Goal: Task Accomplishment & Management: Use online tool/utility

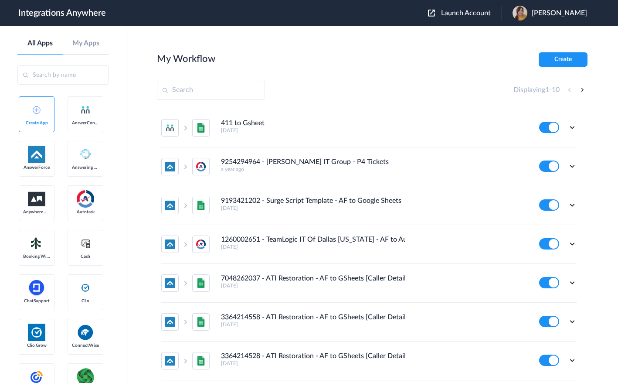
click at [464, 10] on span "Launch Account" at bounding box center [466, 13] width 50 height 7
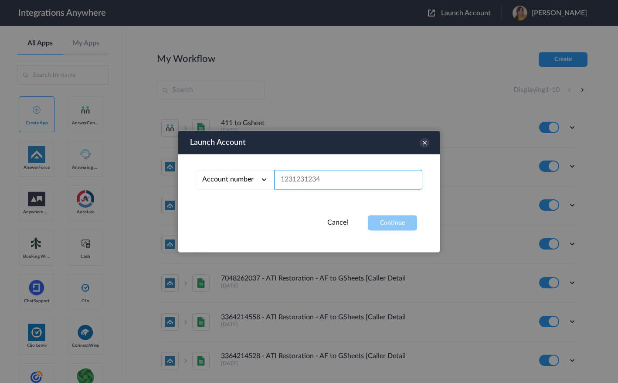
click at [328, 178] on input "text" at bounding box center [348, 180] width 148 height 20
paste input "8777290865"
type input "8777290865"
click at [378, 224] on button "Continue" at bounding box center [392, 222] width 49 height 15
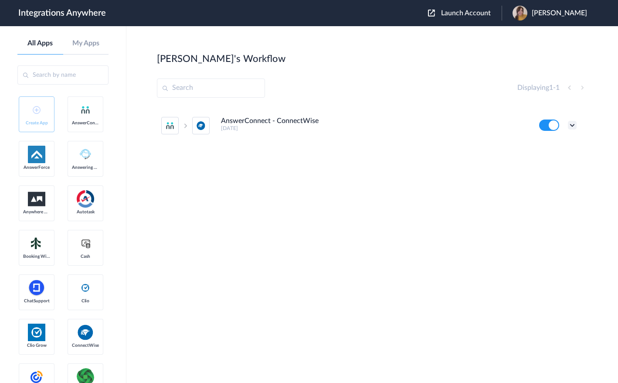
click at [574, 125] on icon at bounding box center [572, 125] width 9 height 9
click at [554, 145] on li "Edit" at bounding box center [548, 145] width 57 height 16
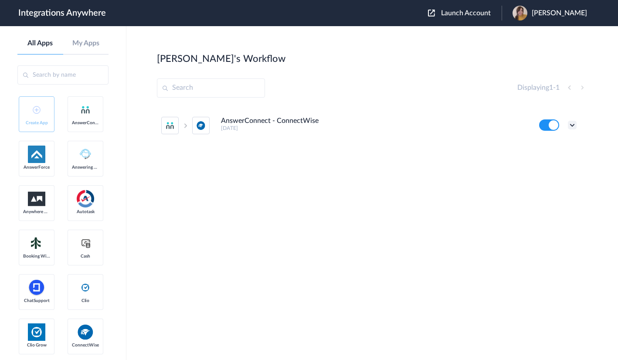
click at [571, 123] on icon at bounding box center [572, 125] width 9 height 9
click at [564, 162] on link "Task history" at bounding box center [548, 161] width 42 height 6
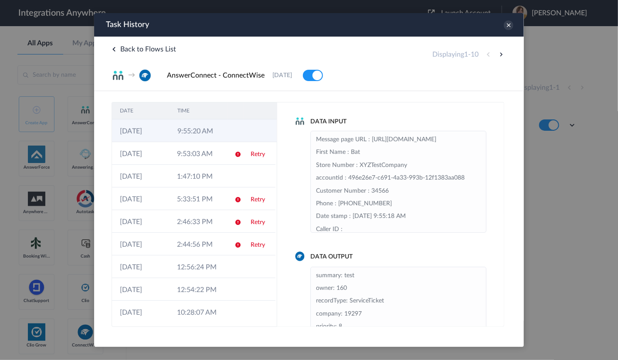
click at [198, 128] on td "9:55:20 AM" at bounding box center [198, 130] width 58 height 23
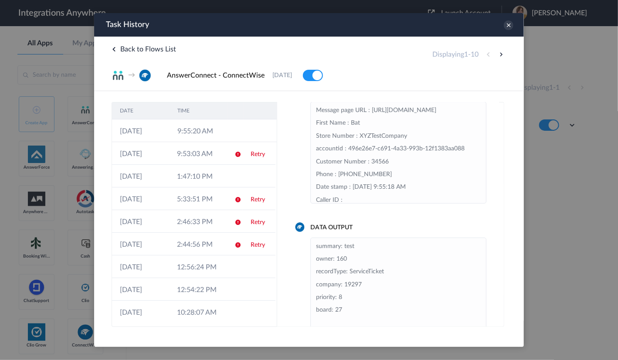
scroll to position [44, 0]
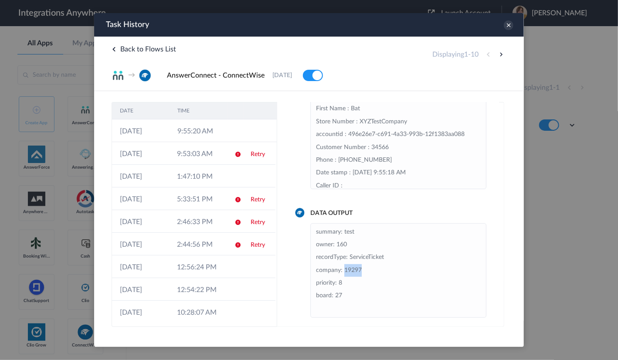
drag, startPoint x: 362, startPoint y: 270, endPoint x: 342, endPoint y: 273, distance: 20.4
click at [343, 273] on li "summary: test owner: 160 recordType: ServiceTicket company: 19297 priority: 8 b…" at bounding box center [398, 271] width 165 height 90
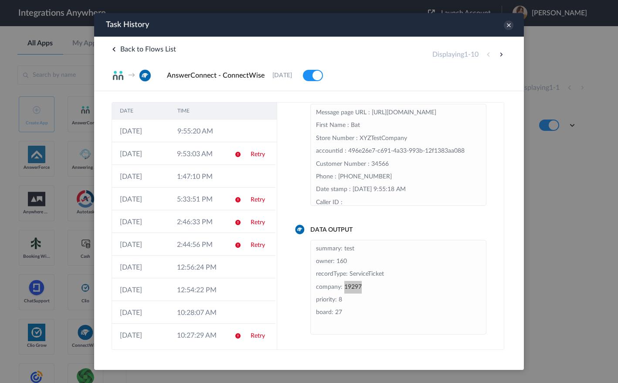
scroll to position [27, 0]
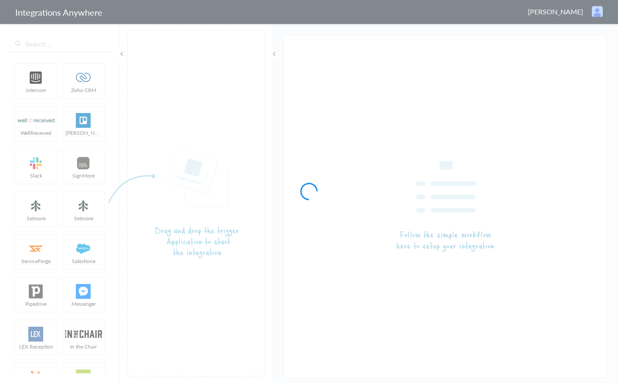
type input "AnswerConnect - ConnectWise"
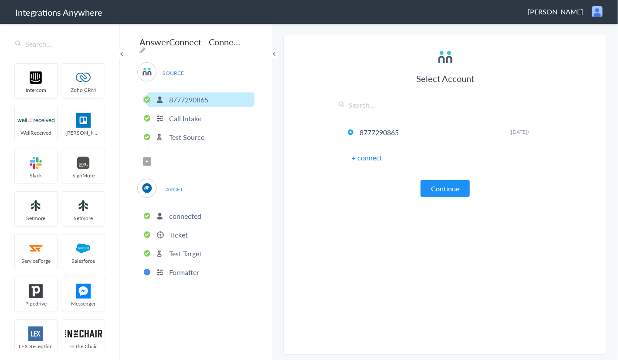
click at [174, 232] on p "Ticket" at bounding box center [178, 235] width 19 height 10
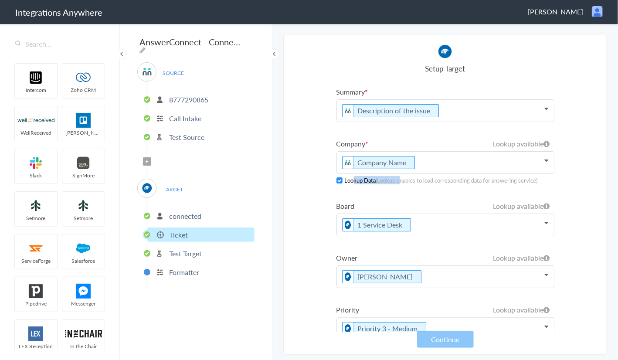
drag, startPoint x: 353, startPoint y: 182, endPoint x: 403, endPoint y: 180, distance: 50.6
click at [403, 180] on h5 "Lookup Data (Lookup enables to load corresponding data for answering service)" at bounding box center [441, 180] width 193 height 8
click at [403, 180] on cite "(Lookup enables to load corresponding data for answering service)" at bounding box center [457, 180] width 162 height 8
